Goal: Check status: Verify the current state of an ongoing process or item

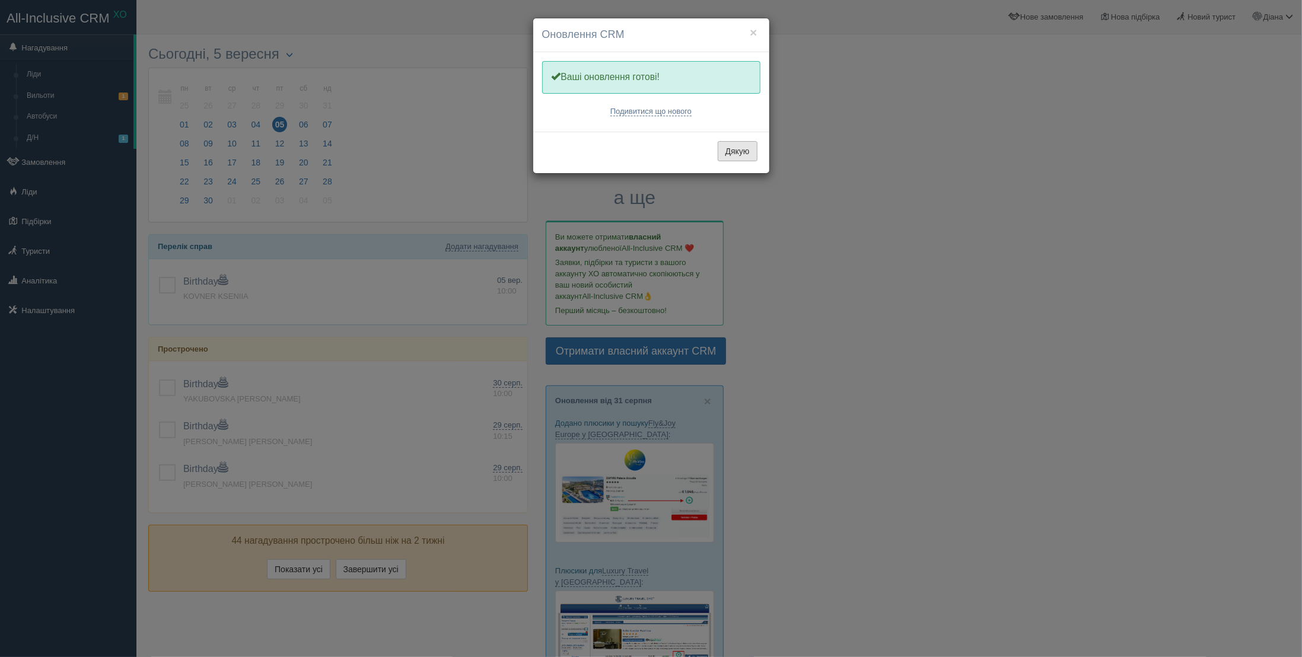
click at [755, 157] on button "Дякую" at bounding box center [738, 151] width 40 height 20
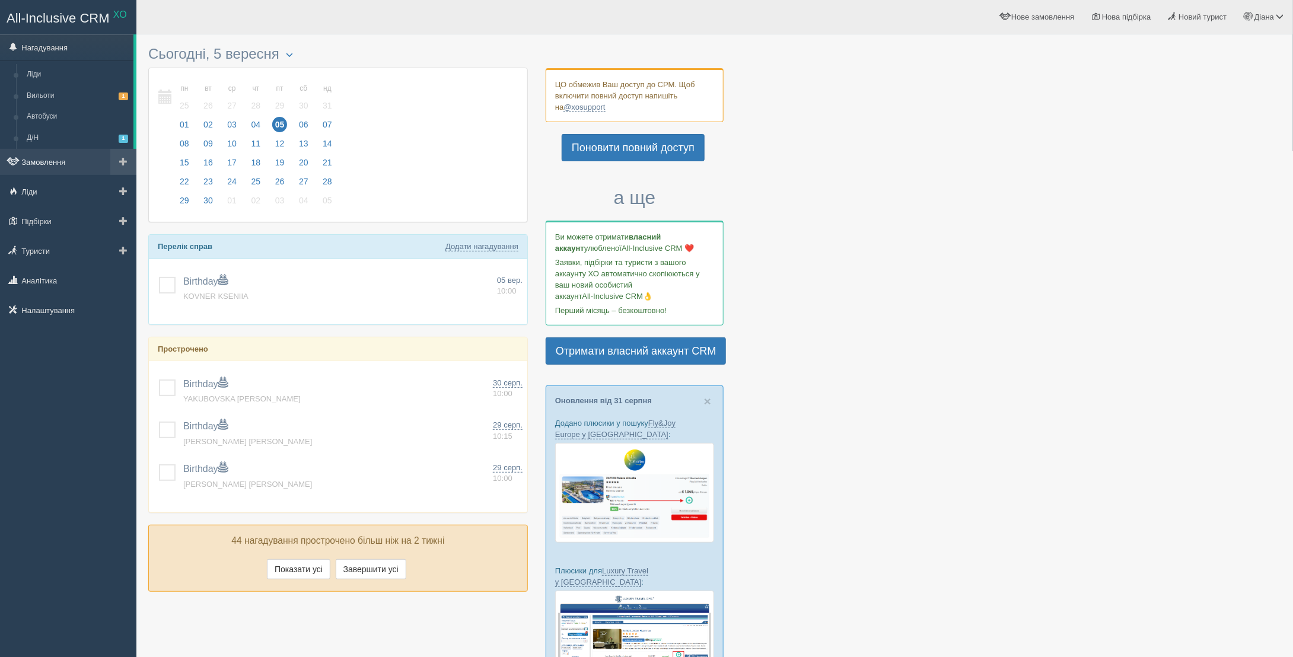
click at [55, 155] on link "Замовлення" at bounding box center [68, 162] width 136 height 26
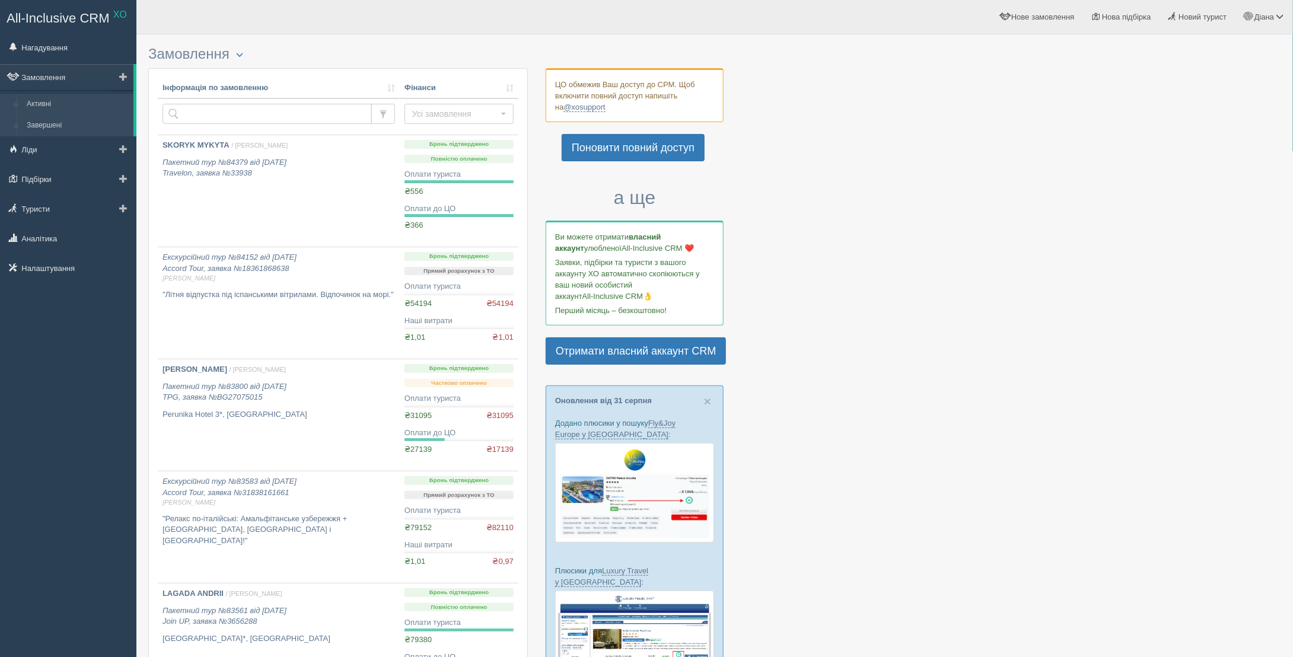
click at [44, 129] on link "Завершені" at bounding box center [77, 125] width 112 height 21
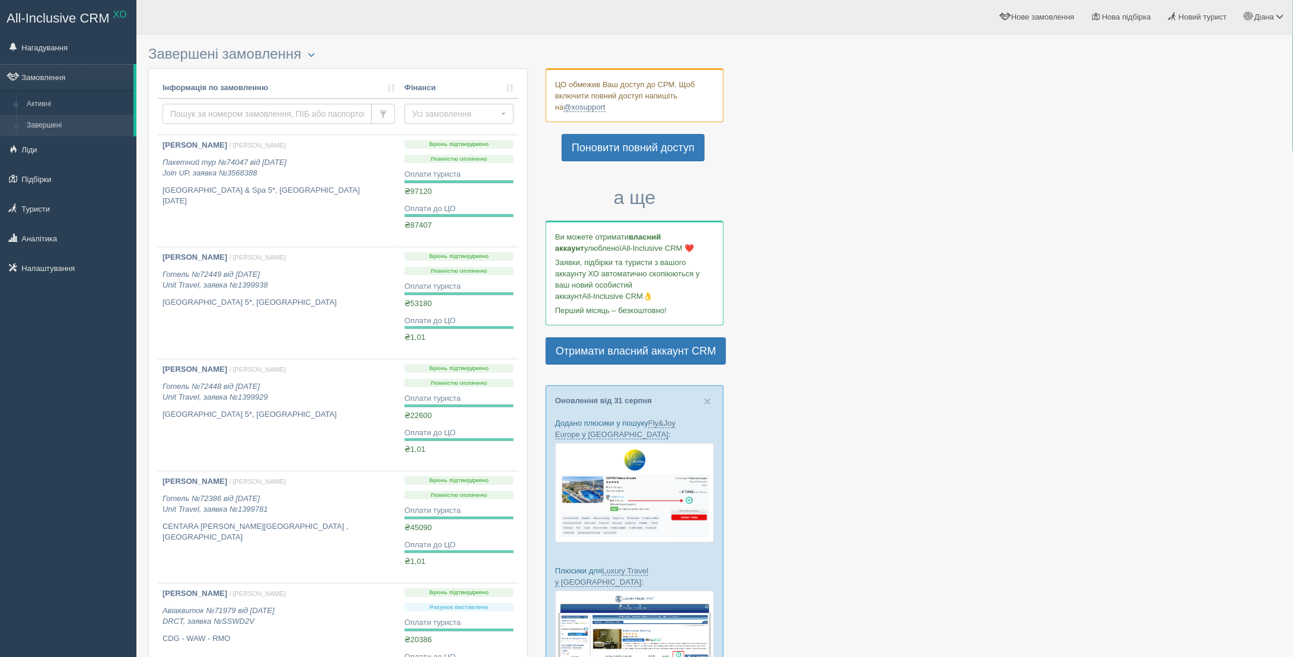
drag, startPoint x: 0, startPoint y: 0, endPoint x: 200, endPoint y: 112, distance: 229.2
click at [200, 112] on input "text" at bounding box center [267, 114] width 209 height 20
type input "avvskumtseva"
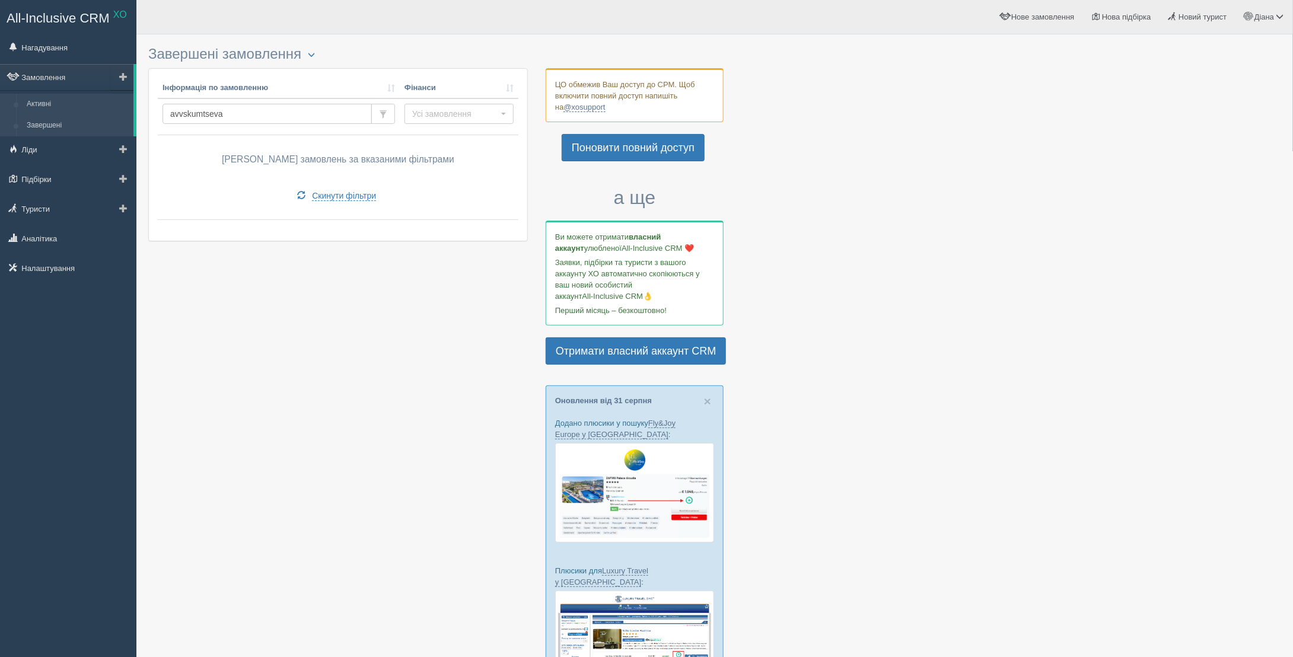
click at [91, 99] on link "Активні" at bounding box center [77, 104] width 112 height 21
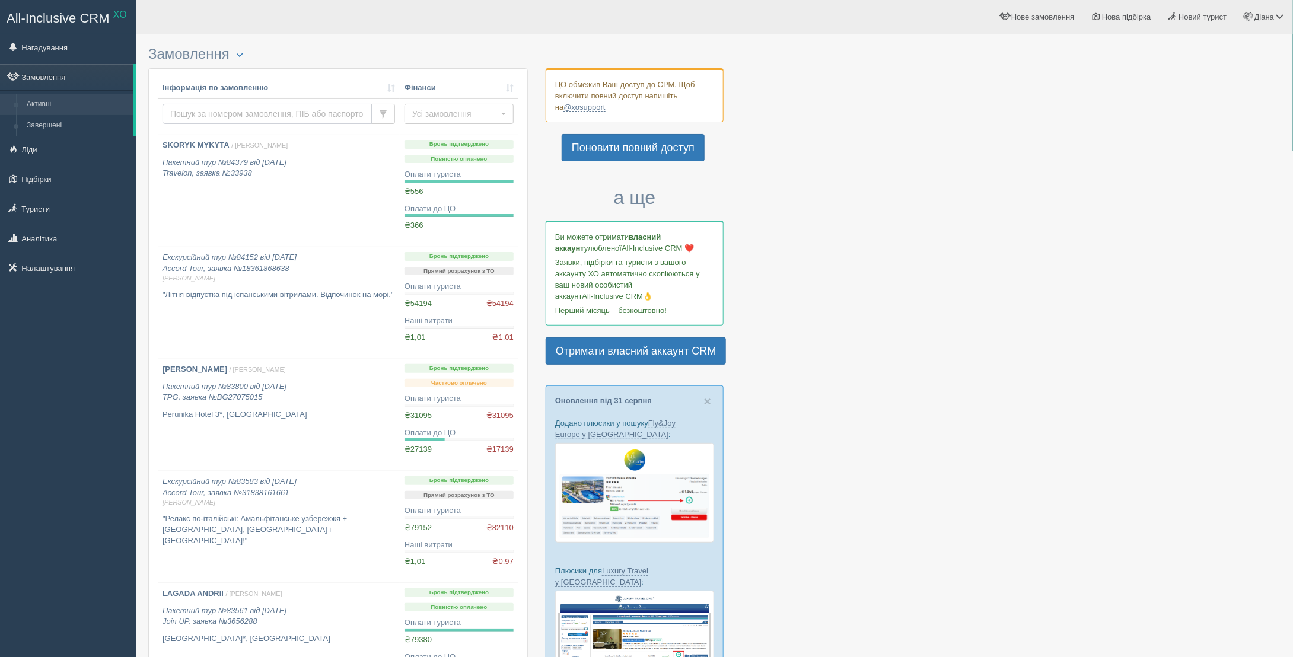
click at [321, 113] on input "text" at bounding box center [267, 114] width 209 height 20
type input "avvakumtseva"
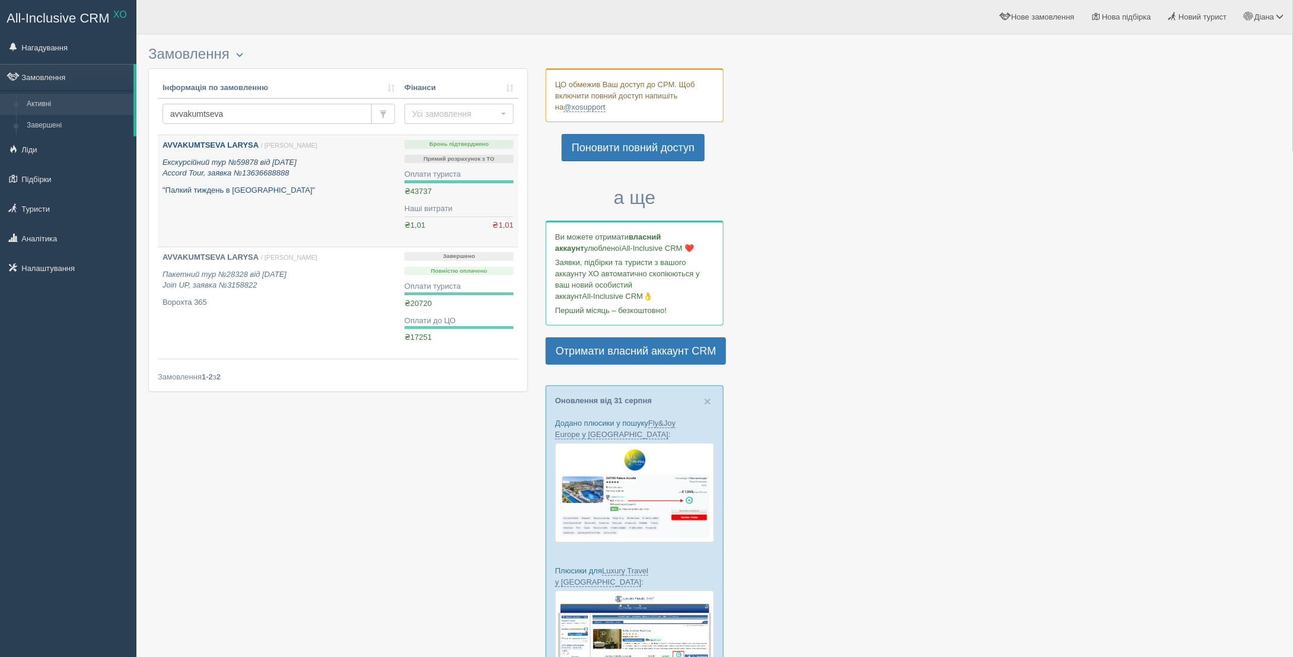
click at [244, 135] on link "AVVAKUMTSEVA LARYSA / Діана Н. Екскурсійний тур №59878 від 02.10.2024 Accord To…" at bounding box center [279, 191] width 242 height 112
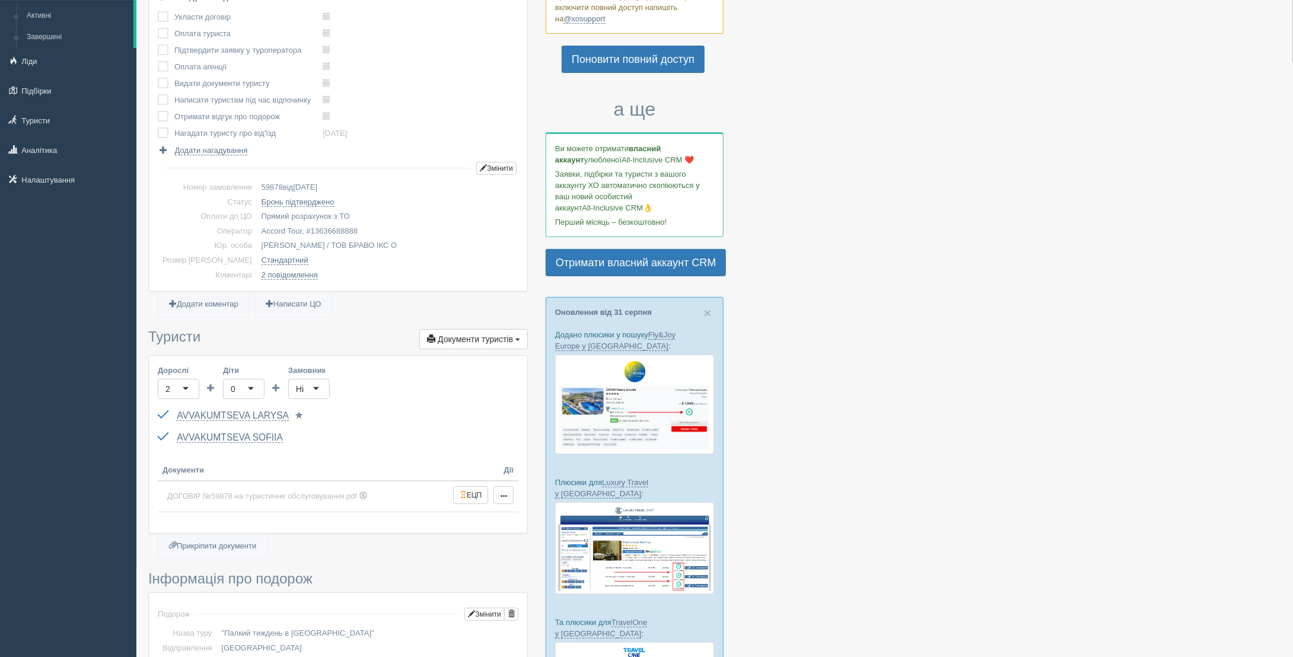
scroll to position [178, 0]
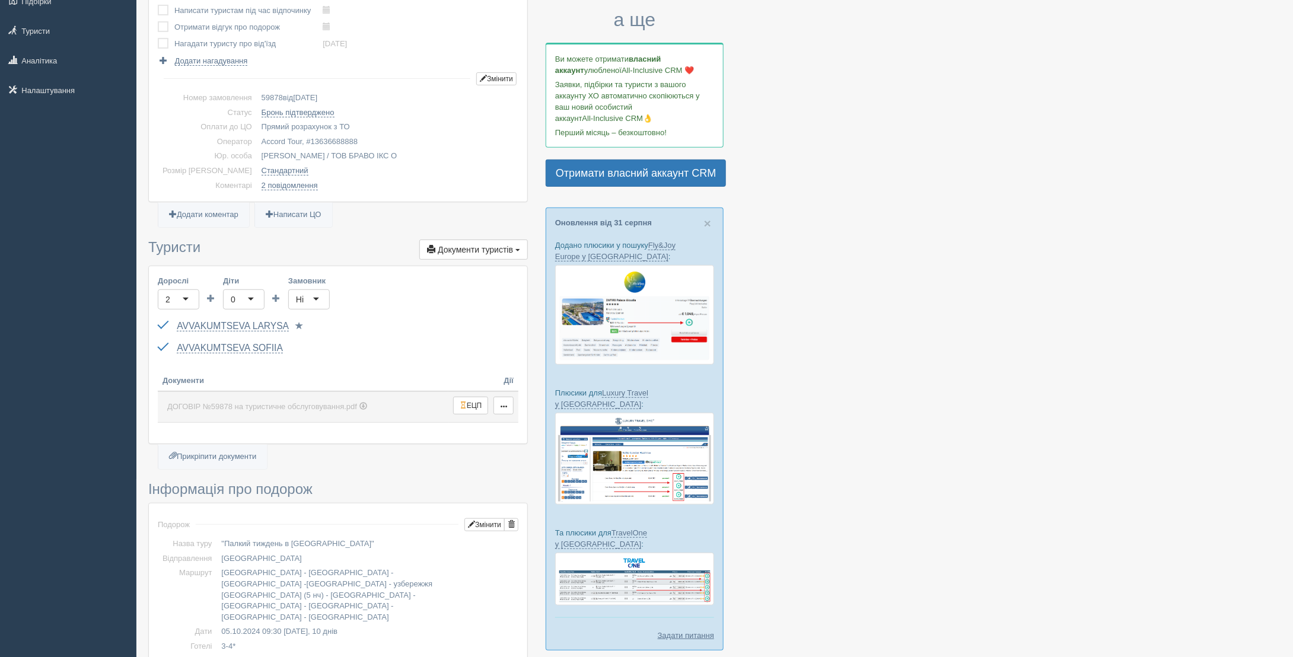
click at [341, 393] on td "ДОГОВІР №59878 на туристичне обслуговування.pdf" at bounding box center [303, 407] width 291 height 31
click at [351, 402] on span "ДОГОВІР №59878 на туристичне обслуговування.pdf" at bounding box center [262, 406] width 190 height 9
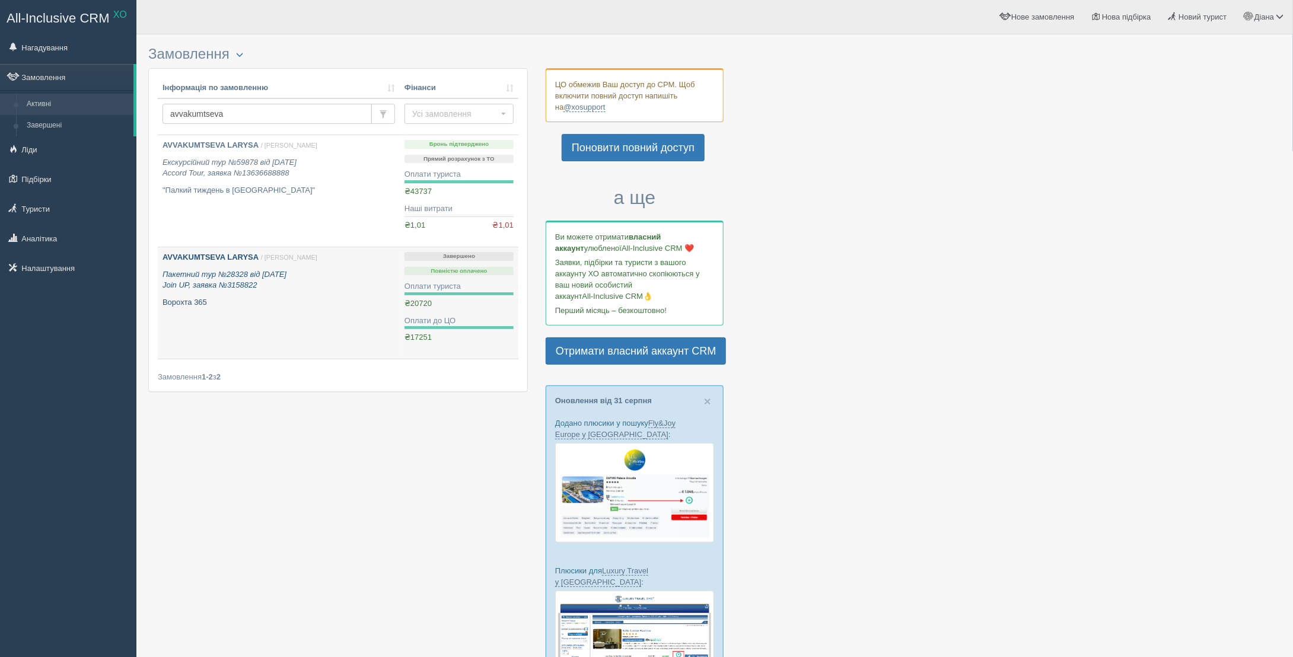
click at [204, 265] on div "AVVAKUMTSEVA LARYSA / Діана Н. Пакетний тур №28328 від 29.11.2023 Join UP, заяв…" at bounding box center [279, 280] width 233 height 56
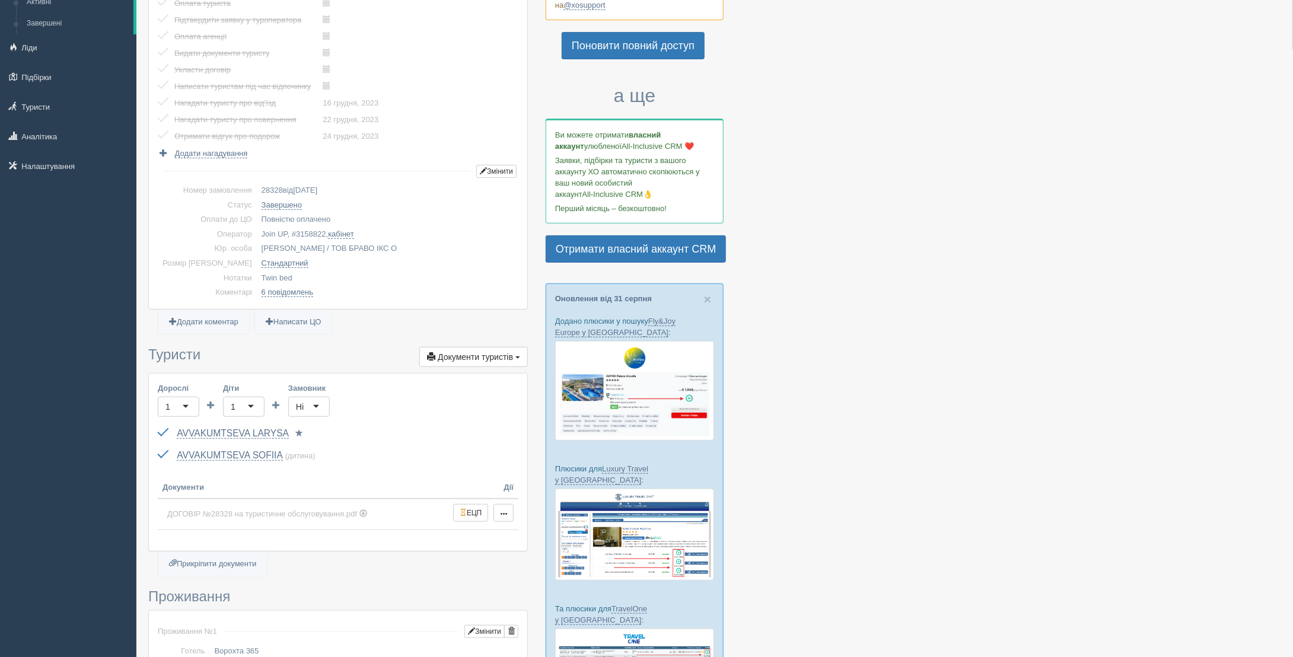
scroll to position [119, 0]
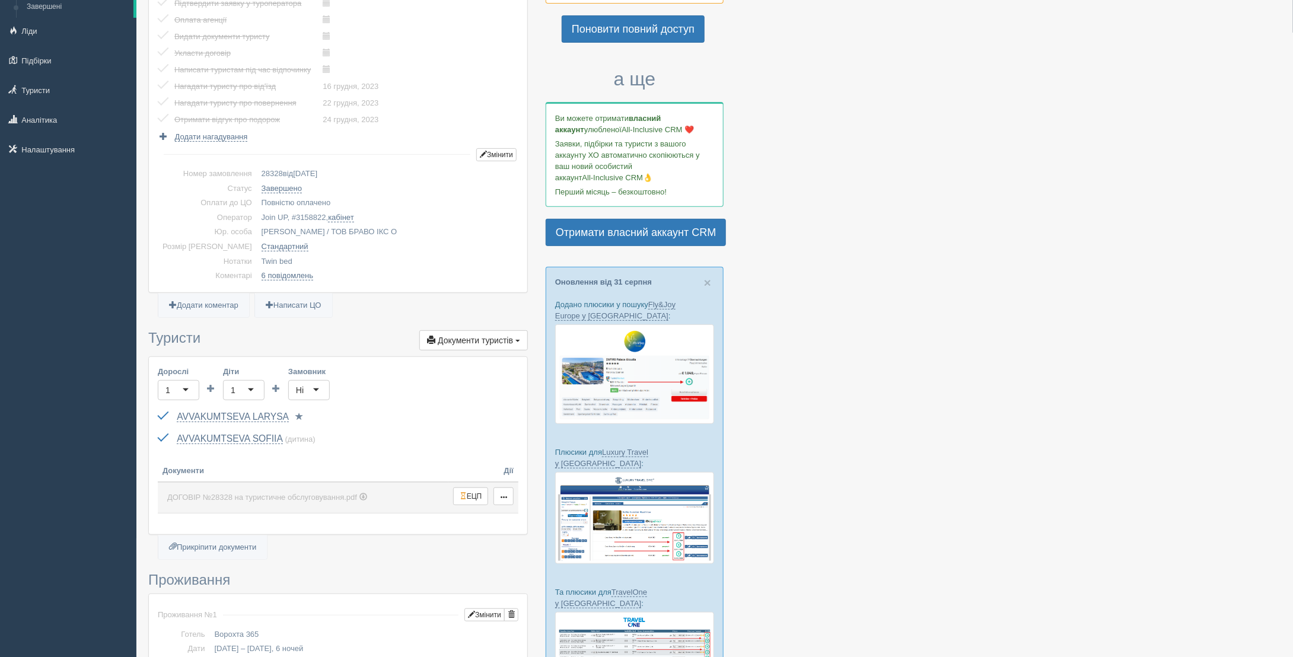
click at [371, 497] on link "ДОГОВІР №28328 на туристичне обслуговування.pdf" at bounding box center [303, 498] width 281 height 21
